Goal: Information Seeking & Learning: Find specific fact

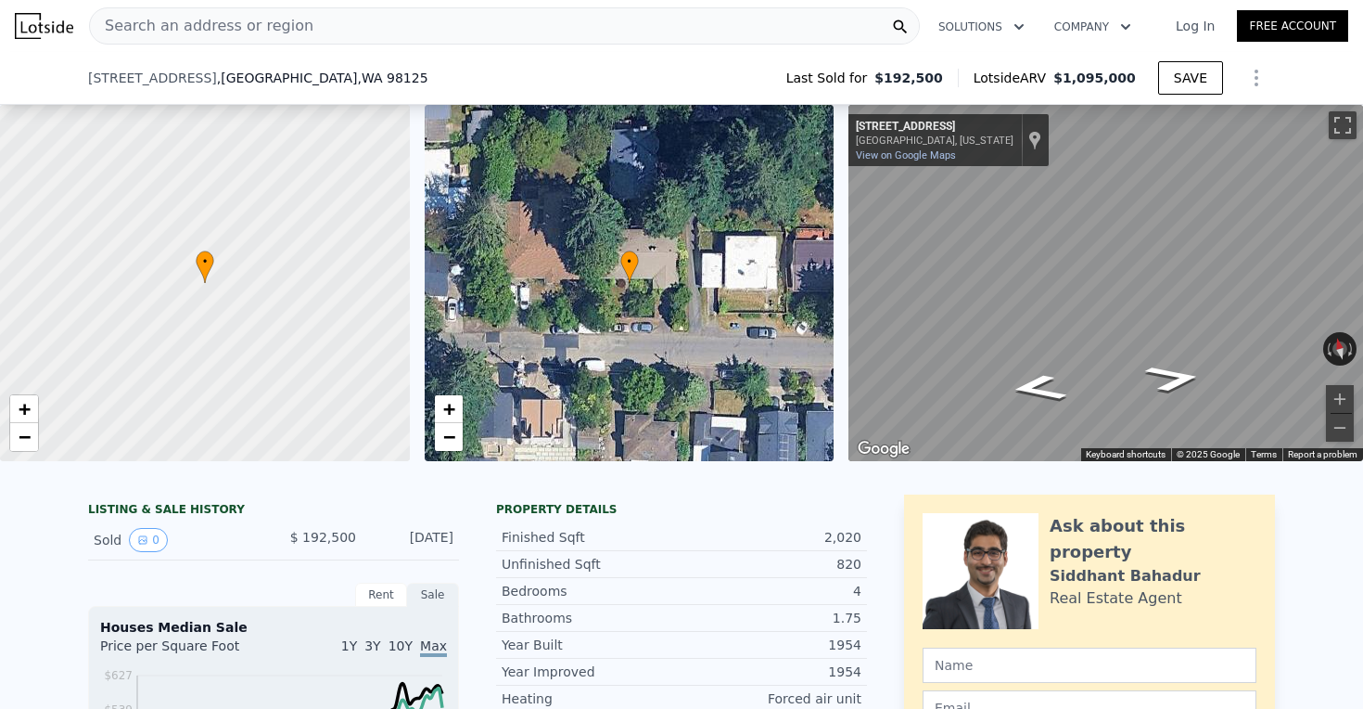
scroll to position [273, 0]
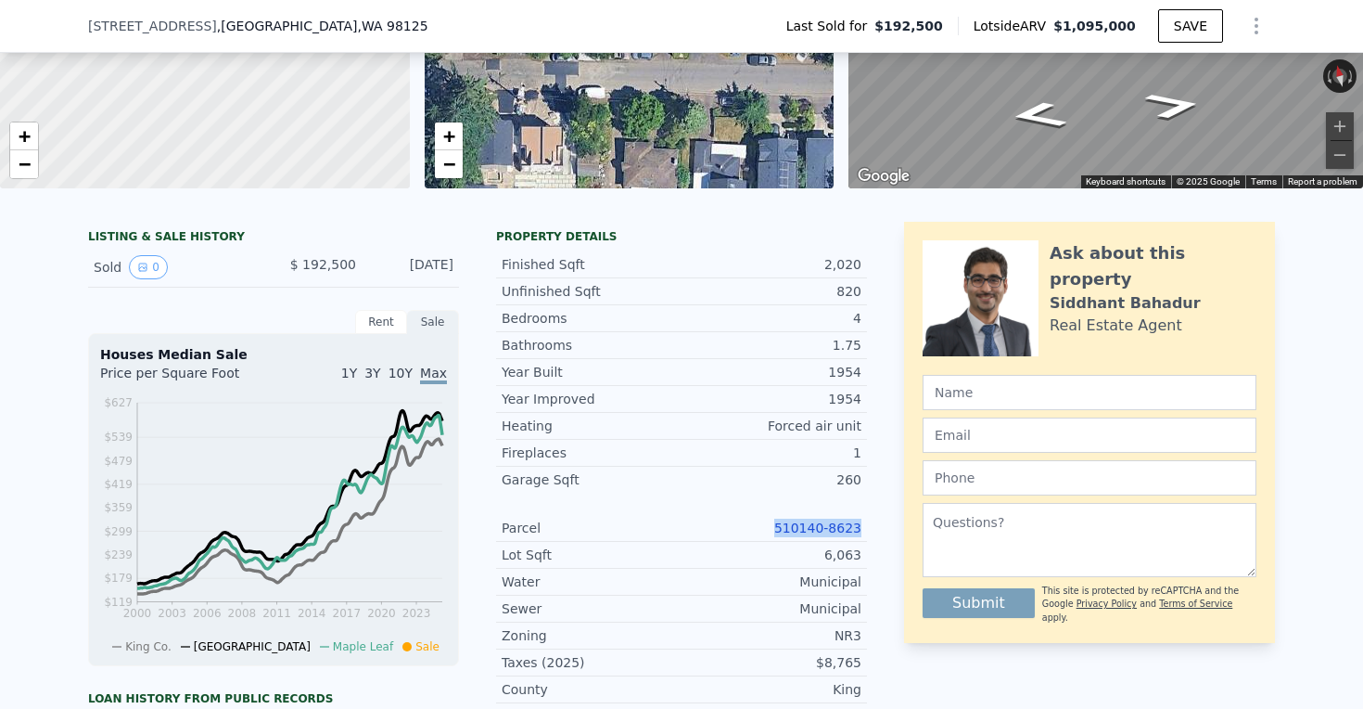
drag, startPoint x: 771, startPoint y: 530, endPoint x: 871, endPoint y: 530, distance: 100.2
click at [871, 530] on div "LISTING & SALE HISTORY Sold 0 $ 192,500 [DATE] Rent Sale Rent over time Price p…" at bounding box center [681, 666] width 1187 height 888
copy link "510140-8623"
click at [836, 523] on link "510140-8623" at bounding box center [817, 527] width 87 height 15
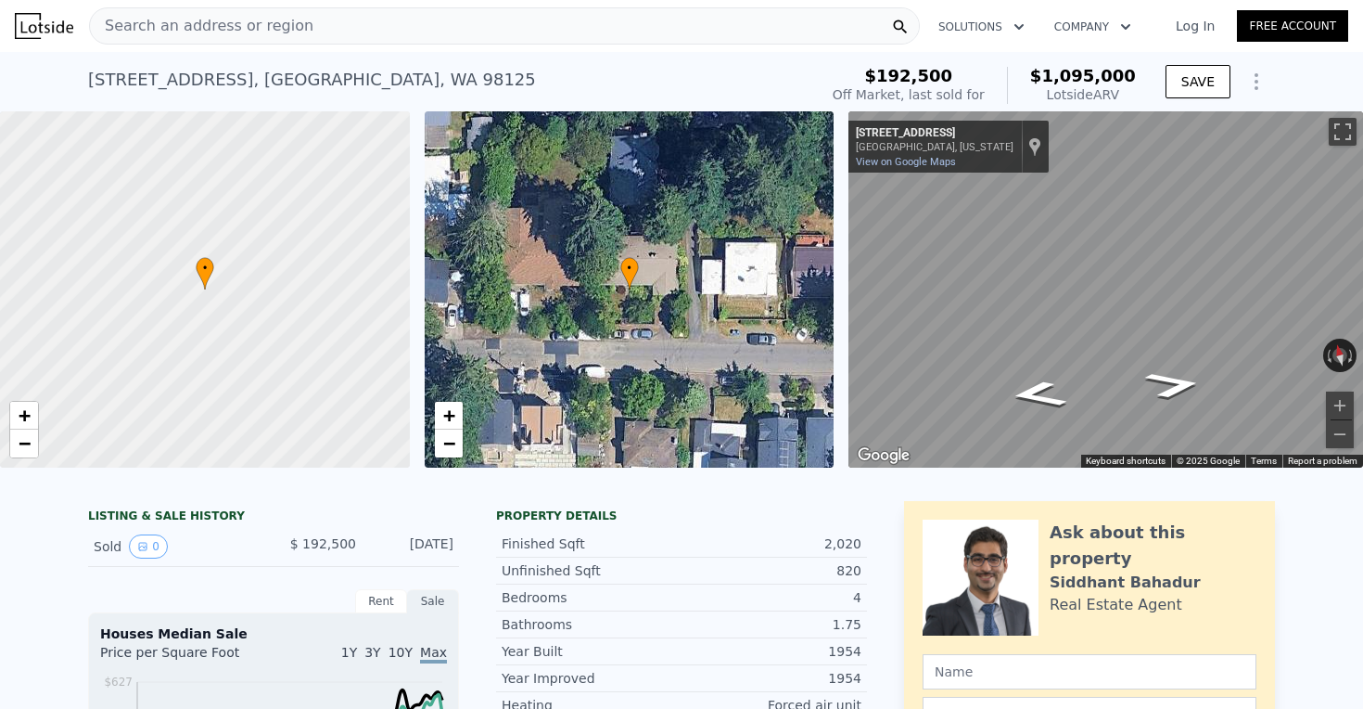
scroll to position [0, 0]
click at [419, 28] on div "Search an address or region" at bounding box center [504, 25] width 831 height 37
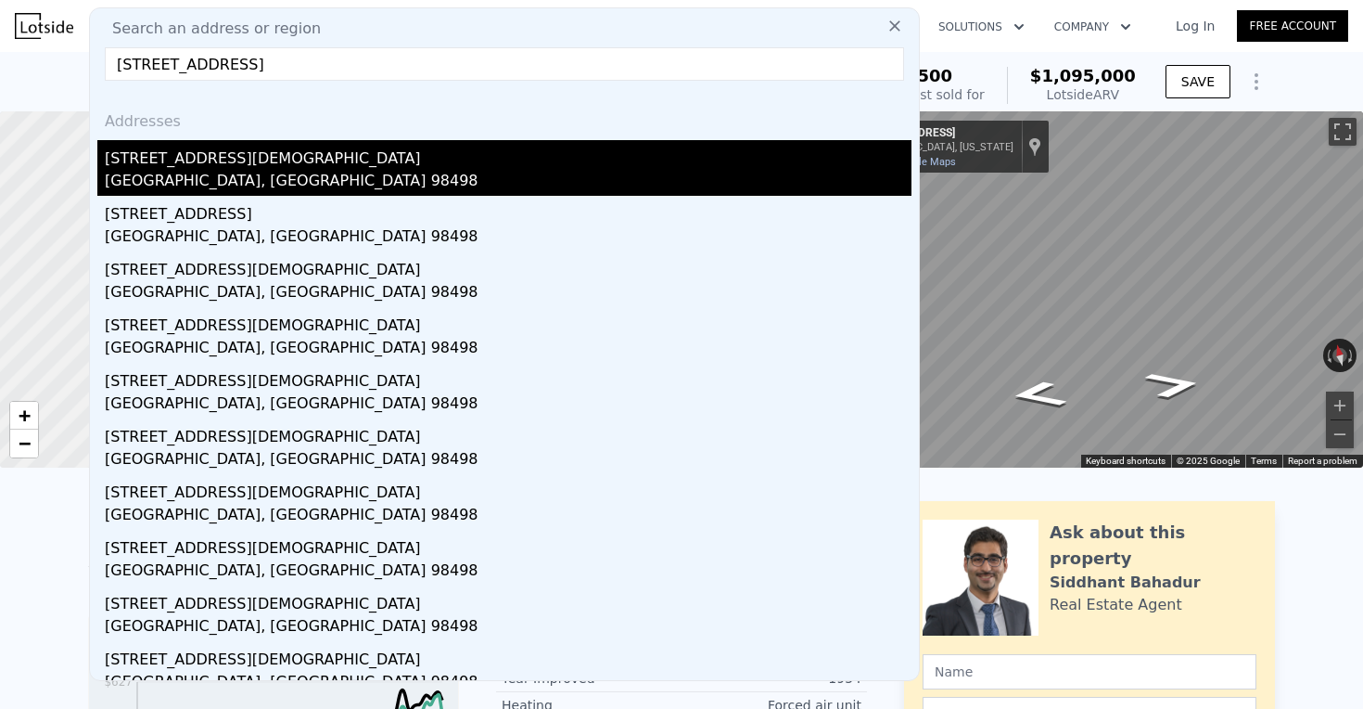
type input "[STREET_ADDRESS]"
click at [335, 161] on div "[STREET_ADDRESS][DEMOGRAPHIC_DATA]" at bounding box center [508, 155] width 807 height 30
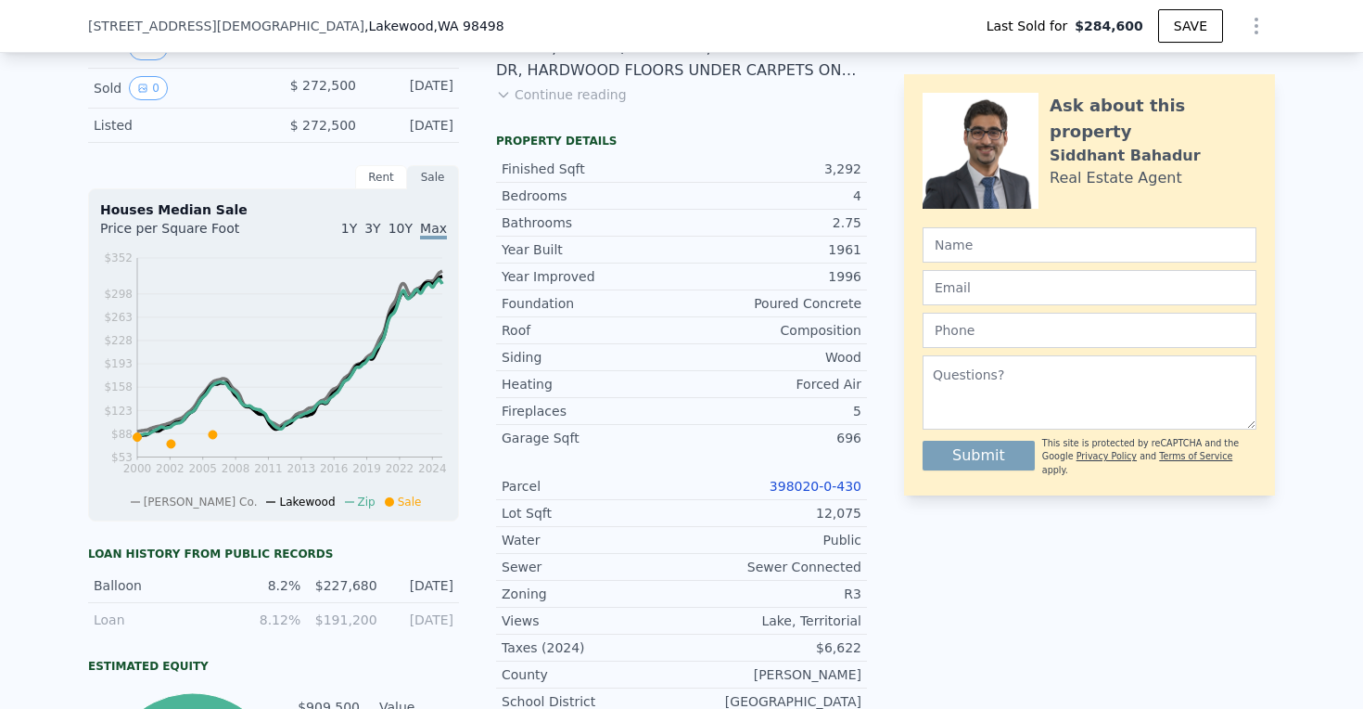
scroll to position [620, 0]
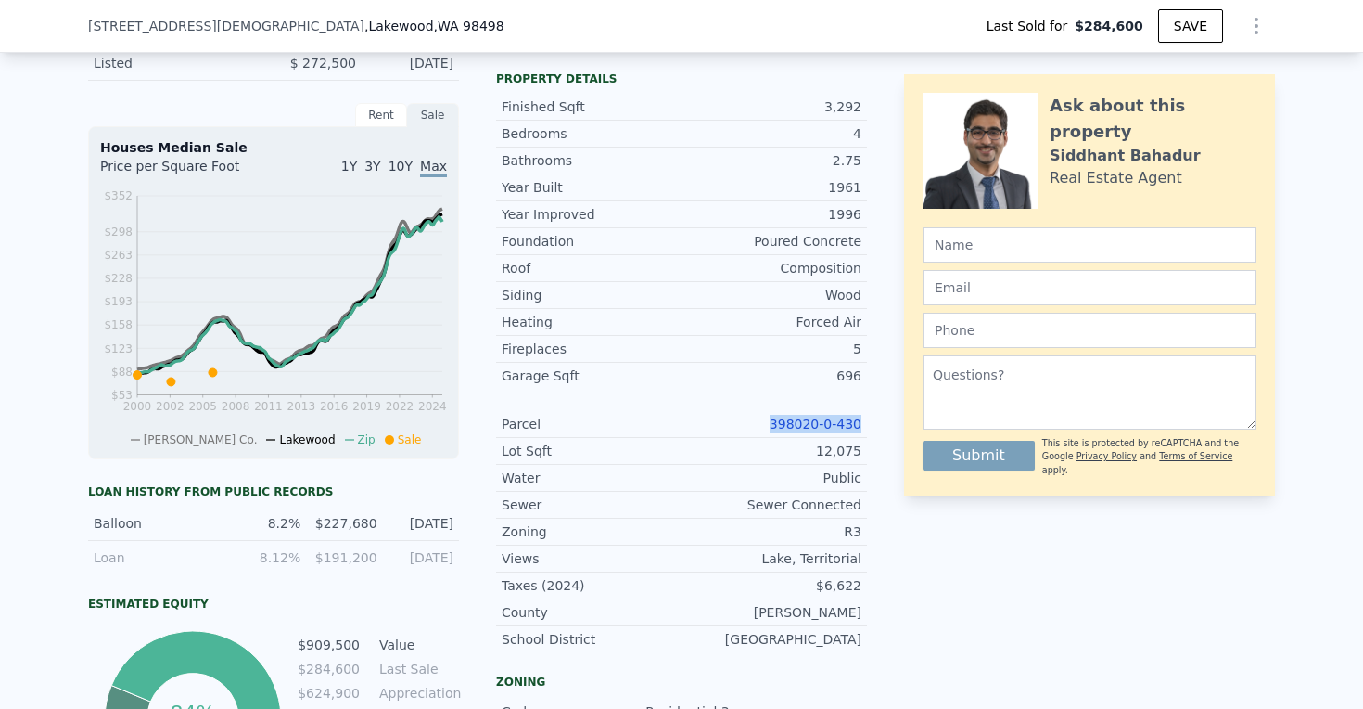
drag, startPoint x: 756, startPoint y: 418, endPoint x: 864, endPoint y: 422, distance: 108.6
click at [864, 422] on div "Parcel 398020-0-430" at bounding box center [681, 424] width 371 height 27
copy link "398020-0-430"
click at [827, 430] on link "398020-0-430" at bounding box center [816, 423] width 92 height 15
